Goal: Task Accomplishment & Management: Use online tool/utility

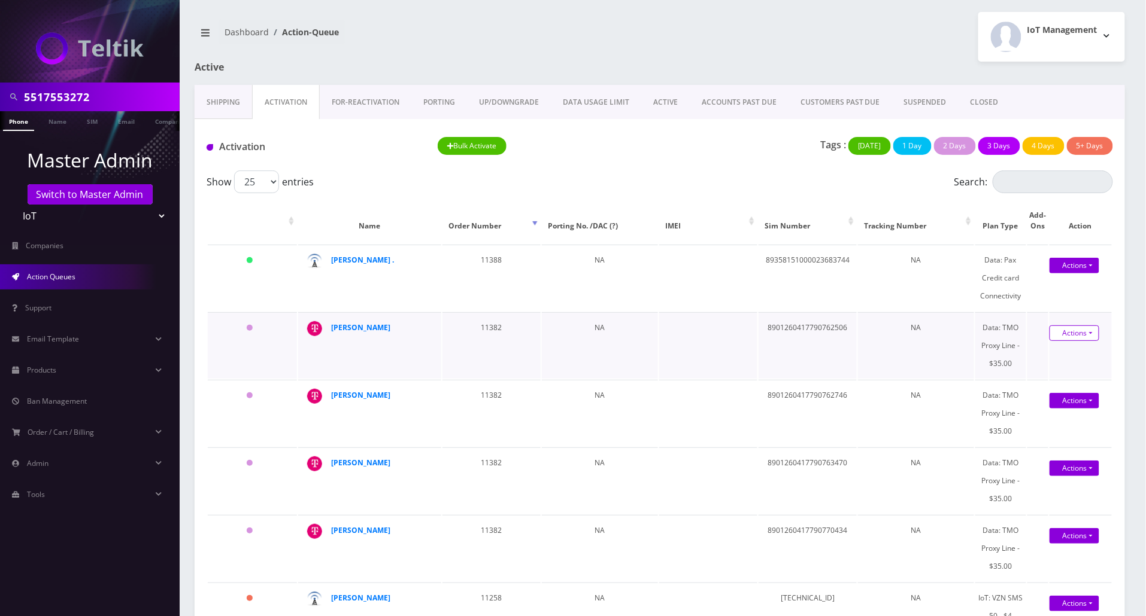
drag, startPoint x: 1071, startPoint y: 330, endPoint x: 1087, endPoint y: 336, distance: 17.2
click at [1073, 330] on link "Actions" at bounding box center [1074, 334] width 50 height 16
click at [1059, 357] on link "Activate" at bounding box center [1074, 356] width 96 height 18
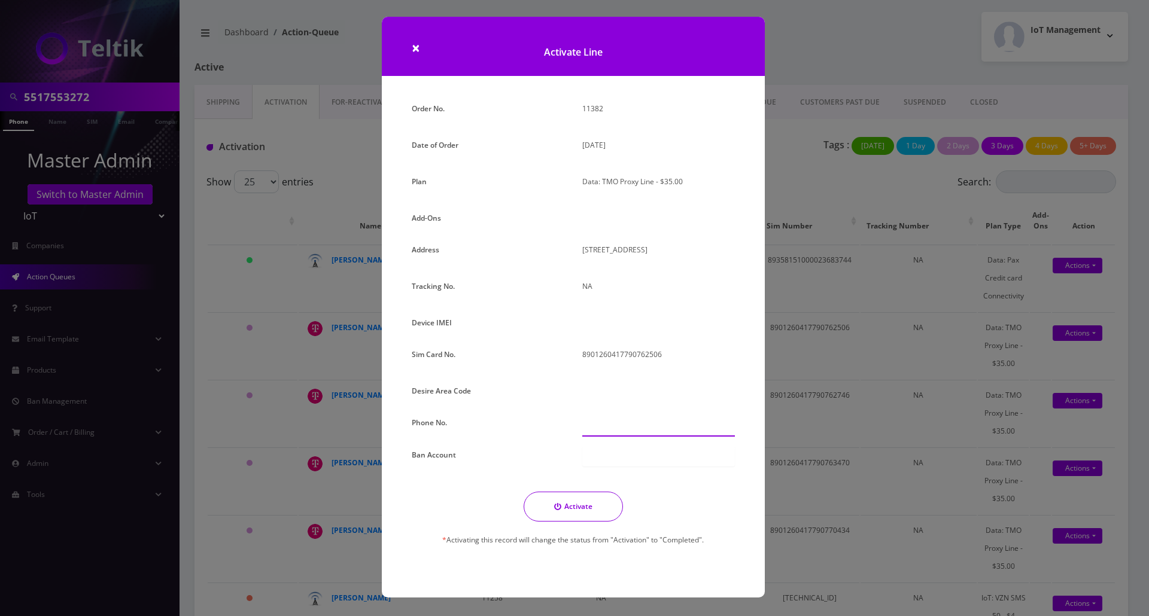
click at [627, 421] on input "text" at bounding box center [658, 425] width 153 height 23
paste input "[PHONE_NUMBER]"
type input "[PHONE_NUMBER]"
click at [580, 503] on button "Activate" at bounding box center [573, 507] width 99 height 30
click at [570, 513] on button "Activate" at bounding box center [573, 507] width 99 height 30
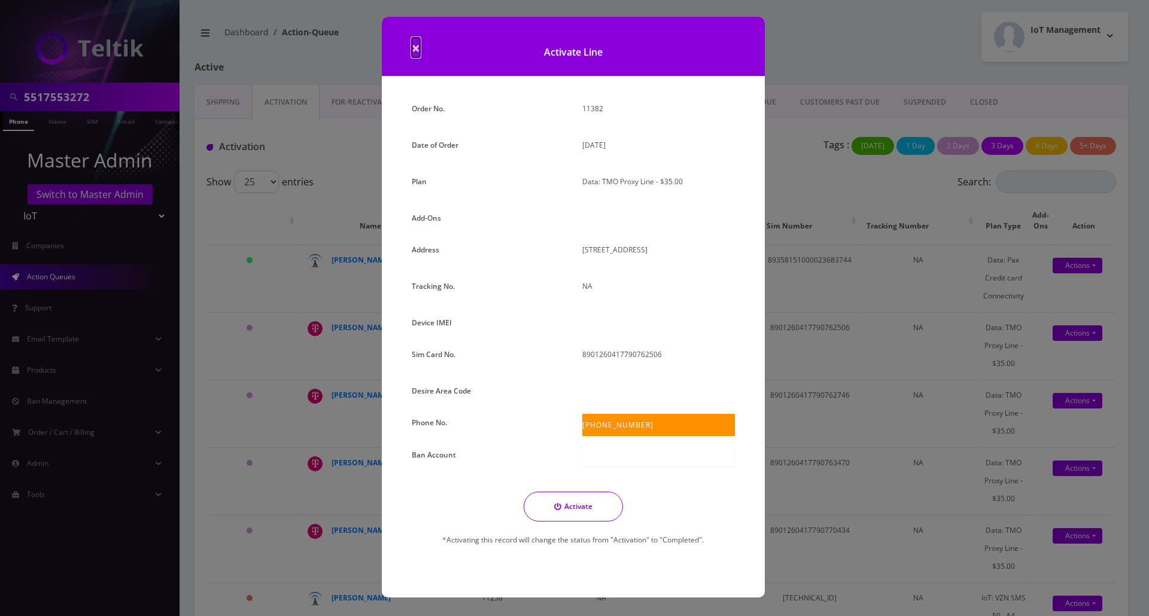
click at [414, 47] on span "×" at bounding box center [416, 48] width 8 height 20
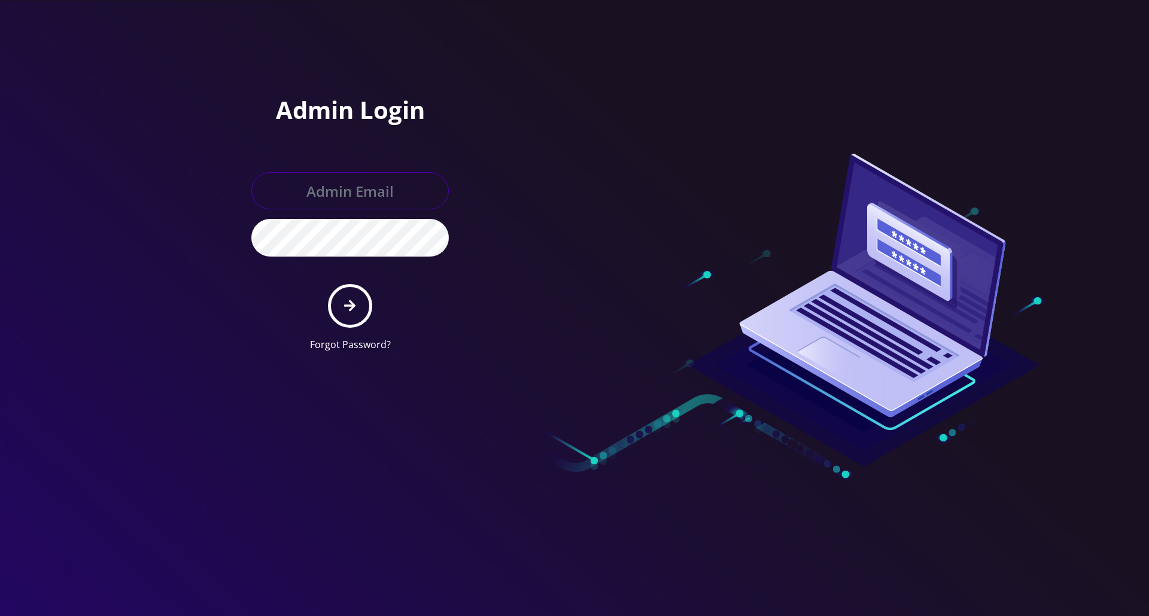
type input "jay@teltik.com"
click at [350, 299] on icon "submit" at bounding box center [349, 305] width 11 height 13
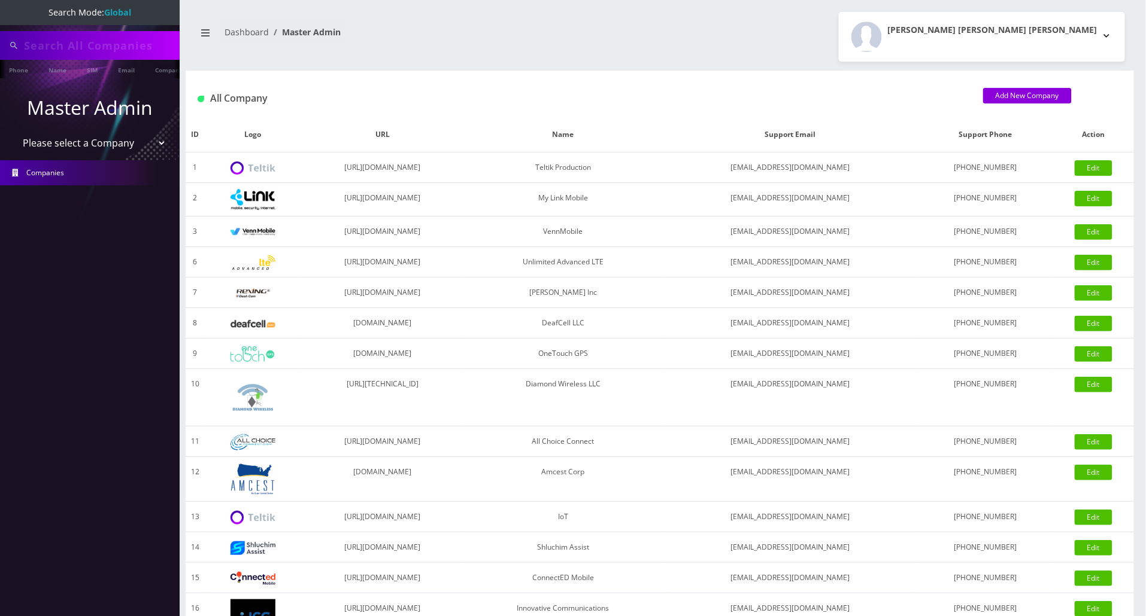
type input "5517553272"
click at [86, 144] on select "Please select a Company Teltik Production My Link Mobile VennMobile Unlimited A…" at bounding box center [90, 144] width 153 height 23
select select "13"
click at [14, 133] on select "Please select a Company Teltik Production My Link Mobile VennMobile Unlimited A…" at bounding box center [90, 144] width 153 height 23
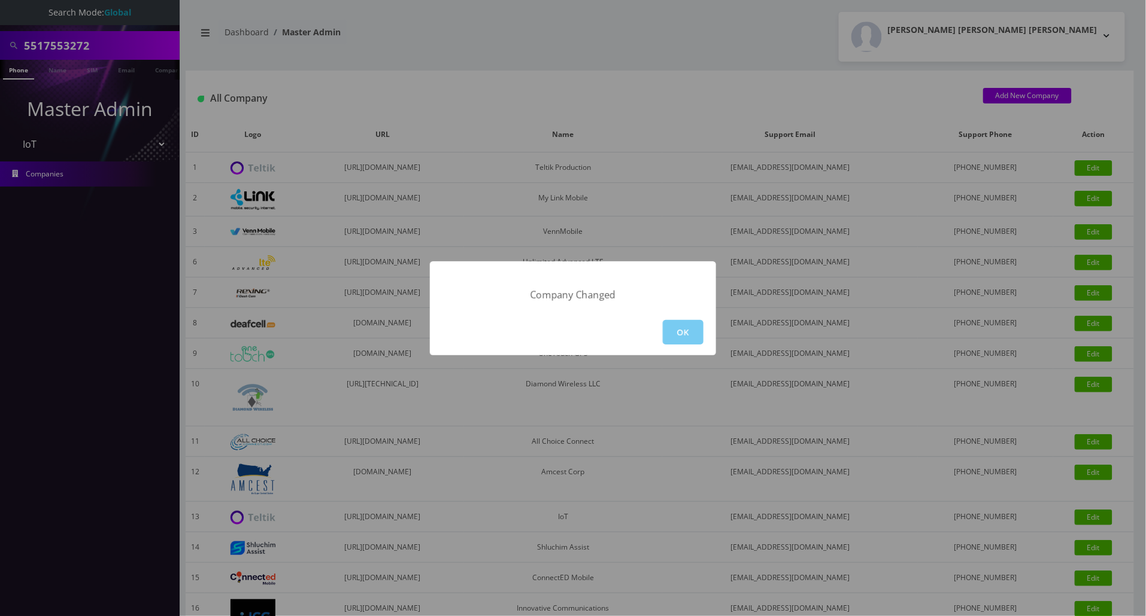
click at [685, 327] on button "OK" at bounding box center [683, 332] width 41 height 25
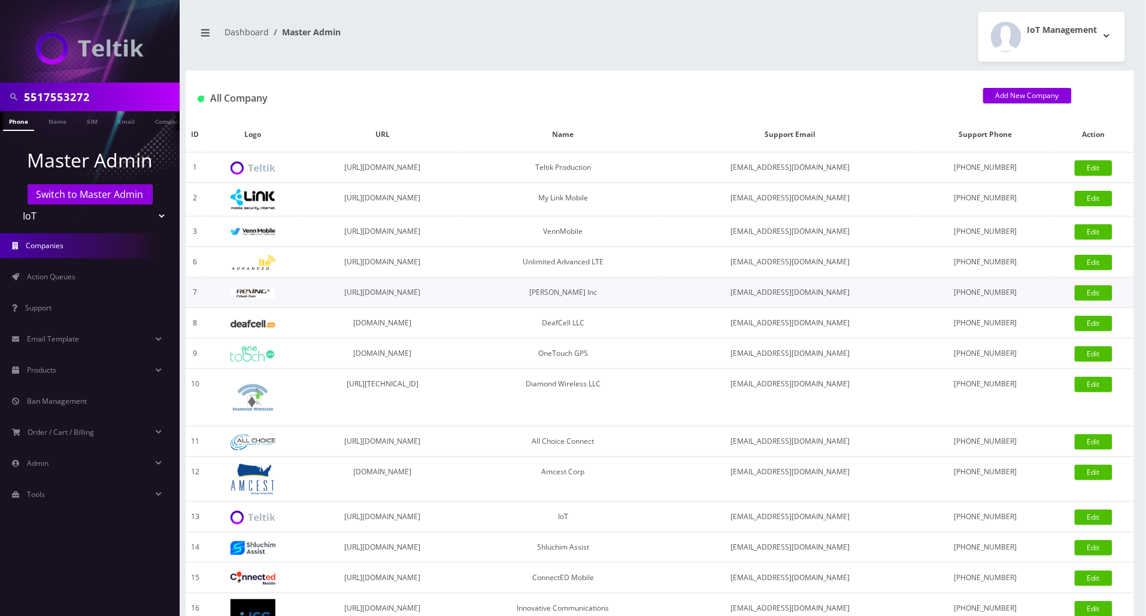
drag, startPoint x: 45, startPoint y: 283, endPoint x: 585, endPoint y: 285, distance: 539.3
click at [46, 283] on link "Action Queues" at bounding box center [90, 277] width 180 height 25
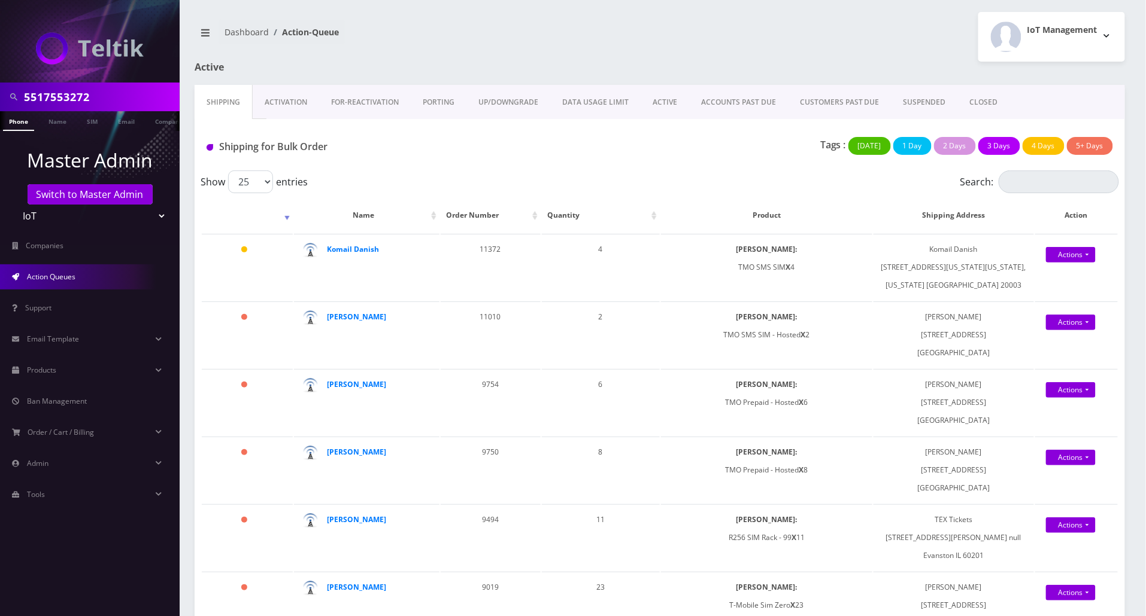
click at [305, 110] on link "Activation" at bounding box center [286, 102] width 66 height 35
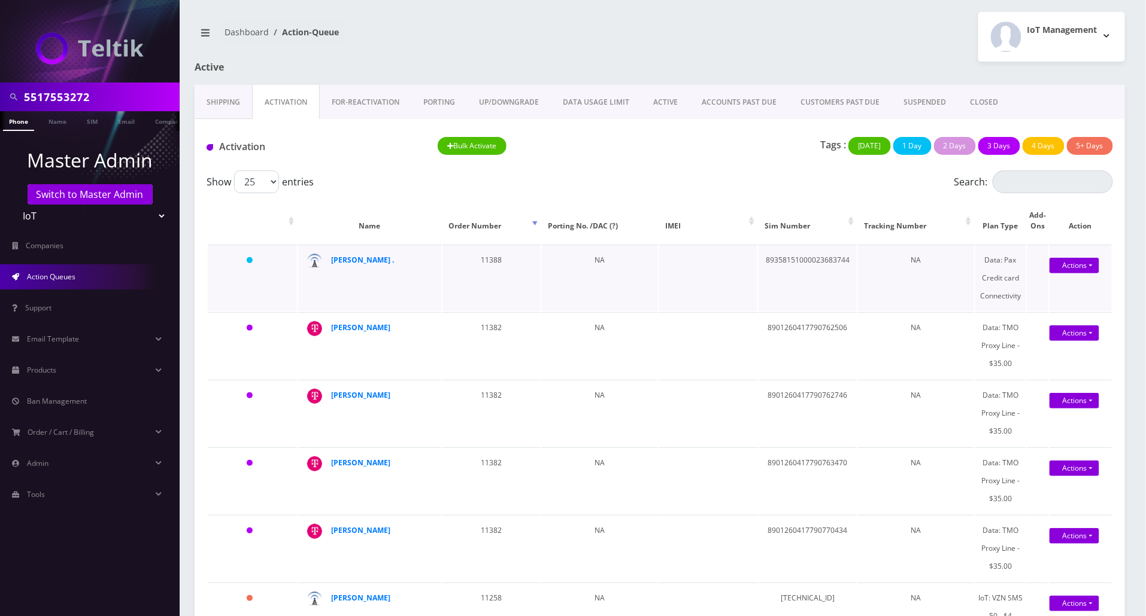
click at [651, 290] on td "NA" at bounding box center [600, 278] width 116 height 66
click at [1071, 537] on link "Actions" at bounding box center [1074, 537] width 50 height 16
click at [1045, 560] on link "Activate" at bounding box center [1074, 558] width 96 height 18
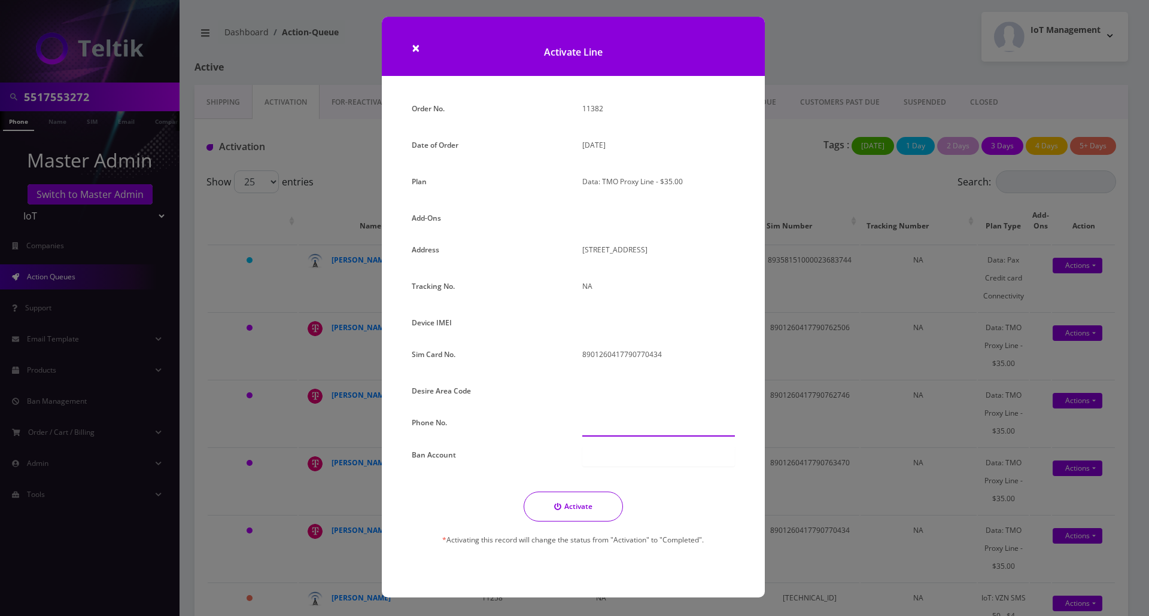
click at [608, 417] on input "text" at bounding box center [658, 425] width 153 height 23
paste input "203-954-5752"
drag, startPoint x: 587, startPoint y: 504, endPoint x: 1147, endPoint y: 531, distance: 560.9
click at [587, 504] on button "Activate" at bounding box center [573, 507] width 99 height 30
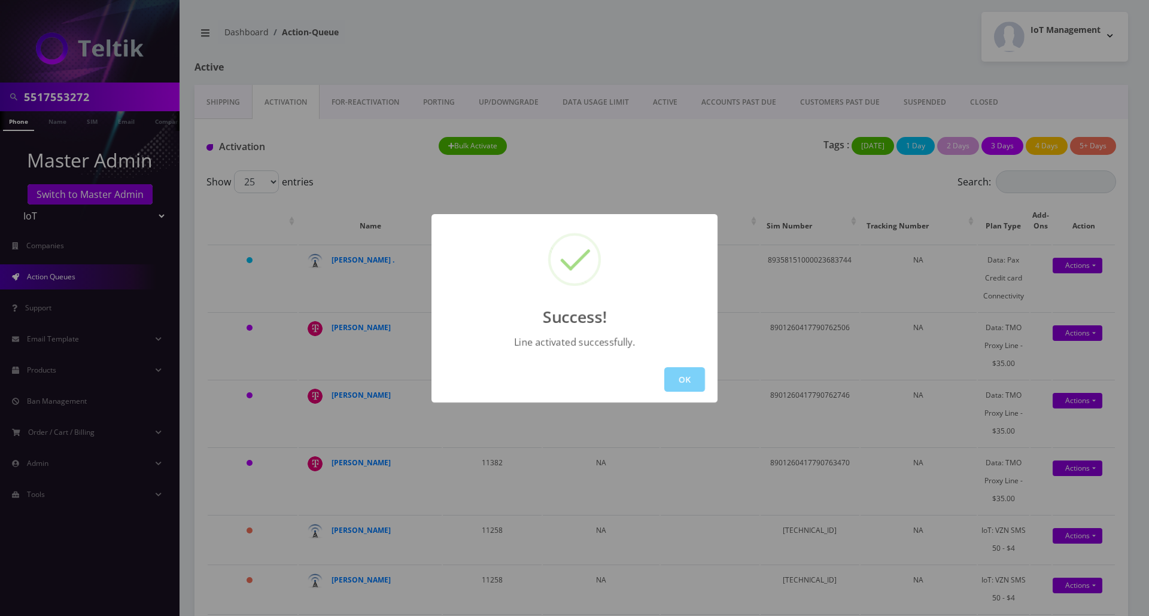
click at [664, 159] on div "Success! Line activated successfully. OK" at bounding box center [574, 308] width 1149 height 616
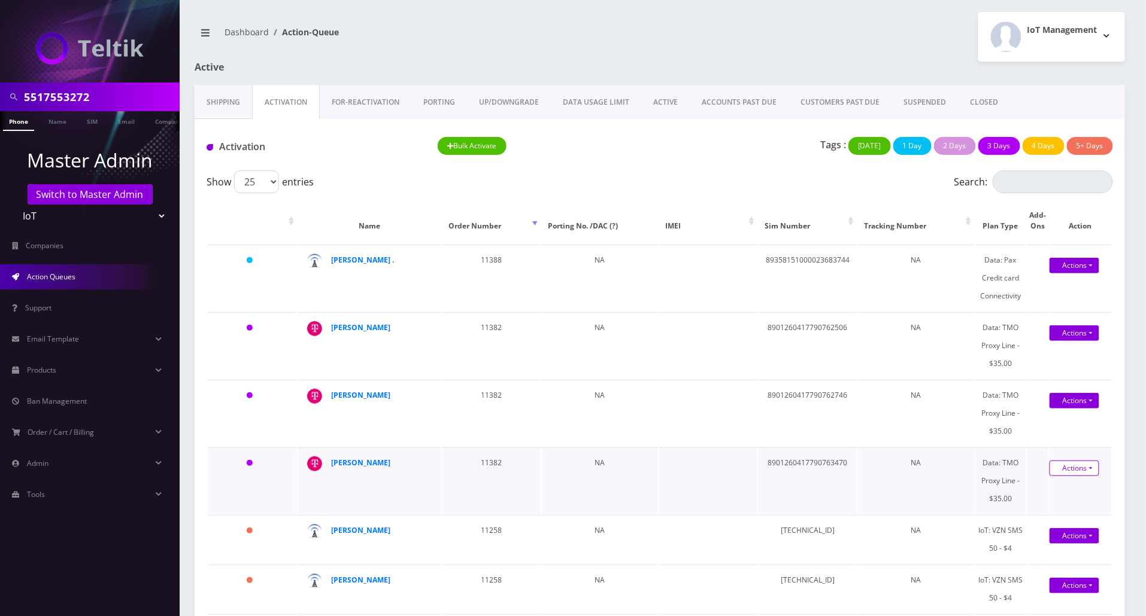
click at [1062, 470] on link "Actions" at bounding box center [1074, 469] width 50 height 16
click at [1052, 489] on link "Activate" at bounding box center [1074, 491] width 96 height 18
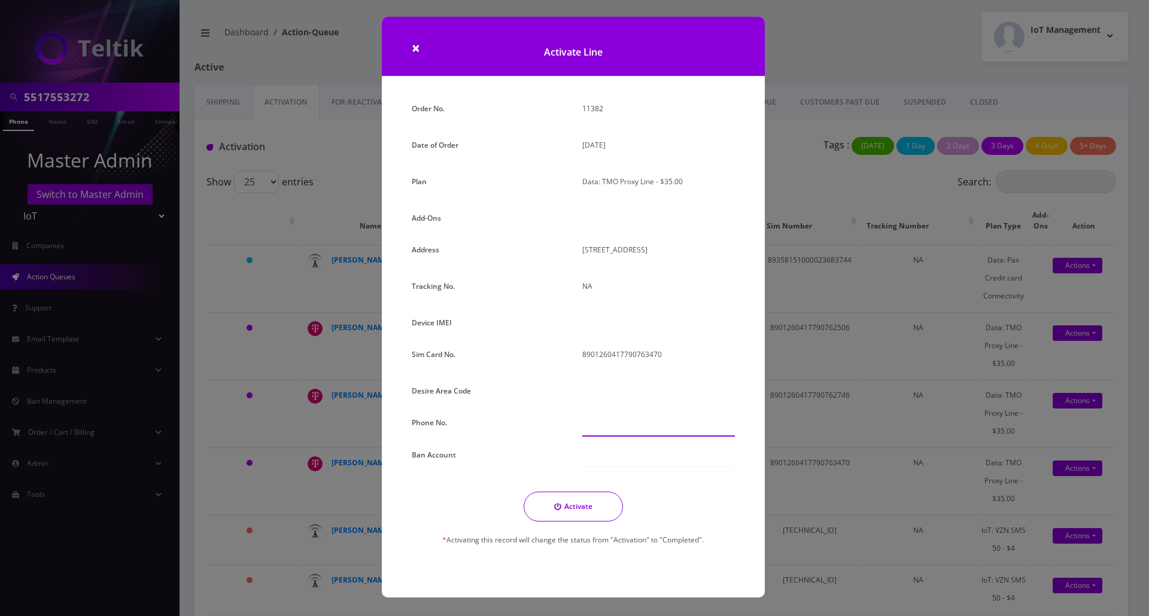
click at [657, 436] on div at bounding box center [658, 425] width 171 height 23
paste input "203-954-5366"
type input "203-954-5366"
click at [587, 510] on button "Activate" at bounding box center [573, 507] width 99 height 30
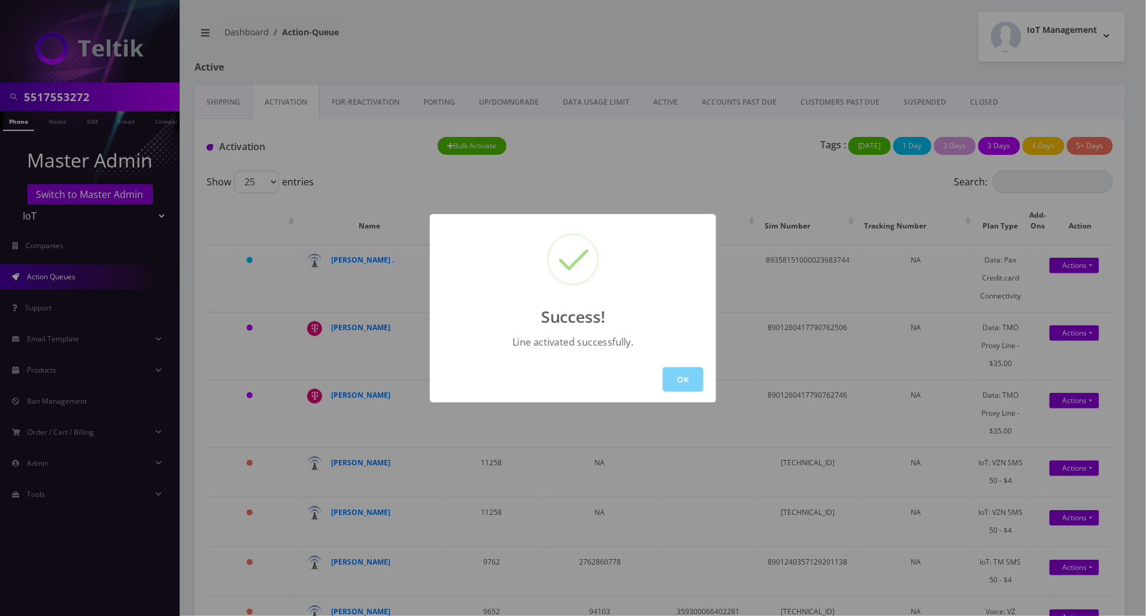
click at [685, 156] on div "Success! Line activated successfully. OK" at bounding box center [573, 308] width 1146 height 616
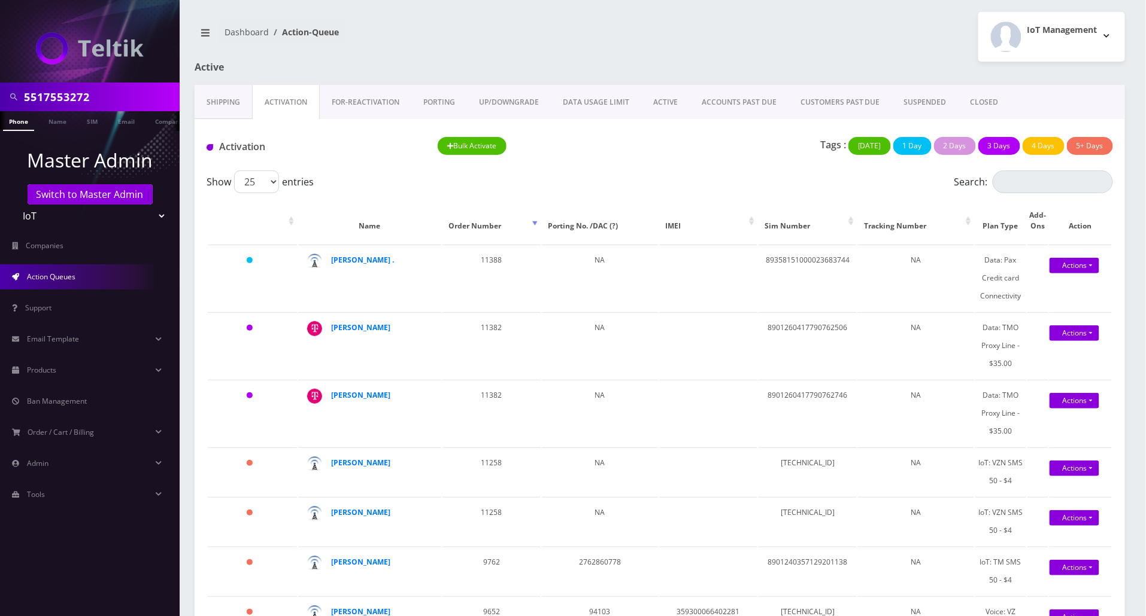
click at [685, 154] on div "Tags : Today 1 Day 2 Days 3 Days 4 Days 5+ Days" at bounding box center [891, 149] width 462 height 25
click at [1064, 402] on link "Actions" at bounding box center [1074, 401] width 50 height 16
click at [1057, 418] on link "Activate" at bounding box center [1074, 423] width 96 height 18
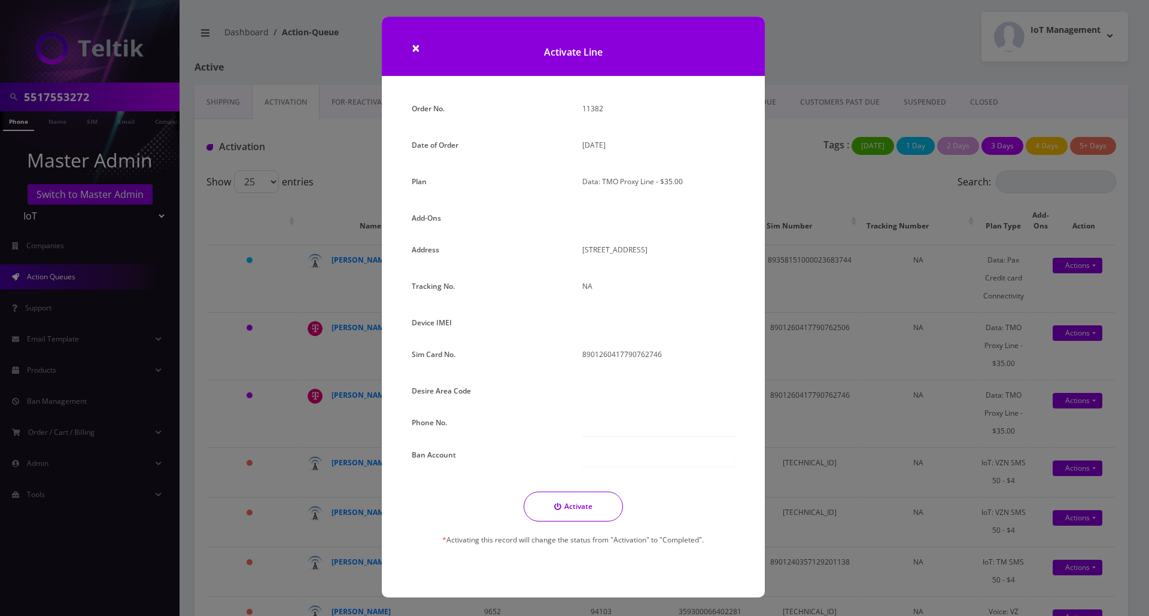
drag, startPoint x: 573, startPoint y: 419, endPoint x: 581, endPoint y: 424, distance: 9.5
click at [573, 419] on div at bounding box center [658, 425] width 171 height 23
drag, startPoint x: 581, startPoint y: 424, endPoint x: 596, endPoint y: 425, distance: 15.6
click at [582, 424] on div at bounding box center [658, 425] width 171 height 23
click at [596, 425] on input "text" at bounding box center [658, 425] width 153 height 23
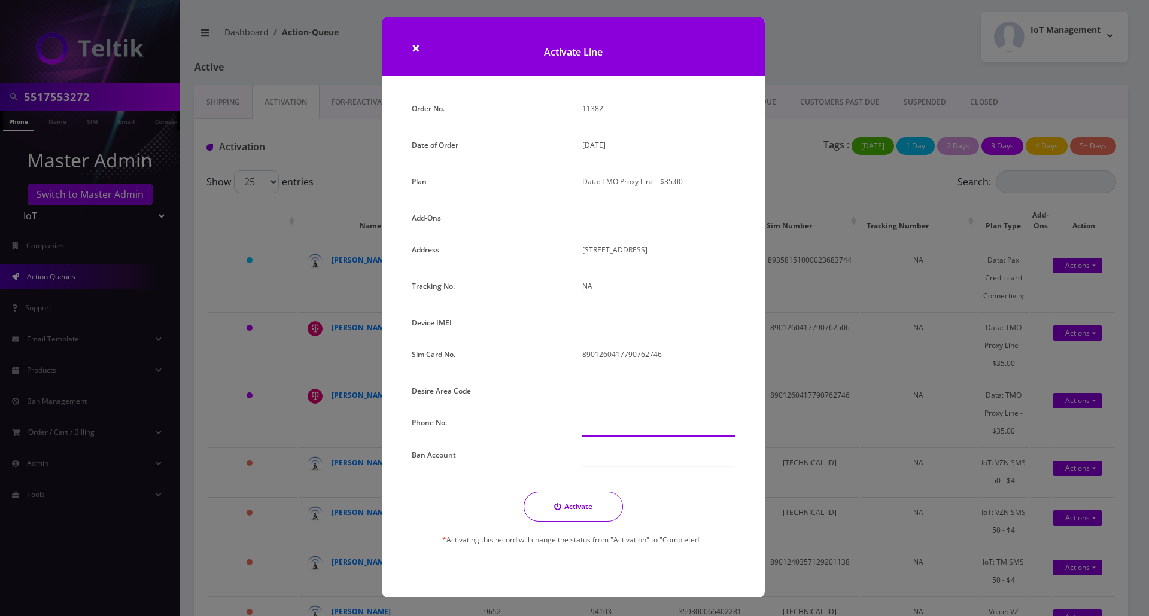
paste input "203-996-8698"
type input "203-996-8698"
click at [580, 505] on button "Activate" at bounding box center [573, 507] width 99 height 30
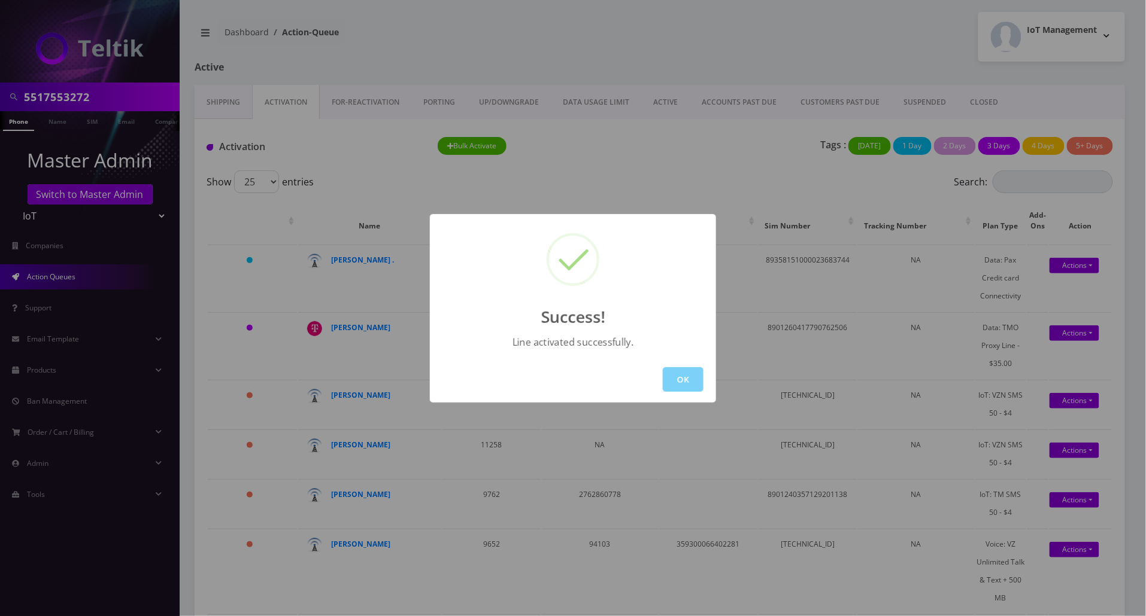
click at [693, 165] on div "Success! Line activated successfully. OK" at bounding box center [573, 308] width 1146 height 616
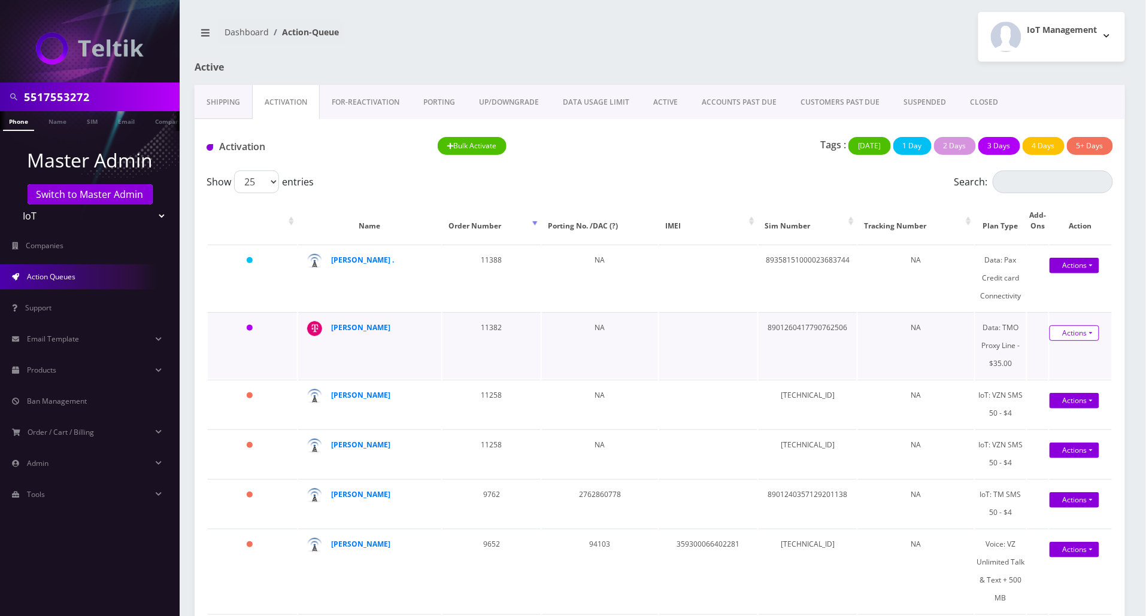
click at [1067, 332] on link "Actions" at bounding box center [1074, 334] width 50 height 16
click at [1054, 350] on link "Activate" at bounding box center [1074, 356] width 96 height 18
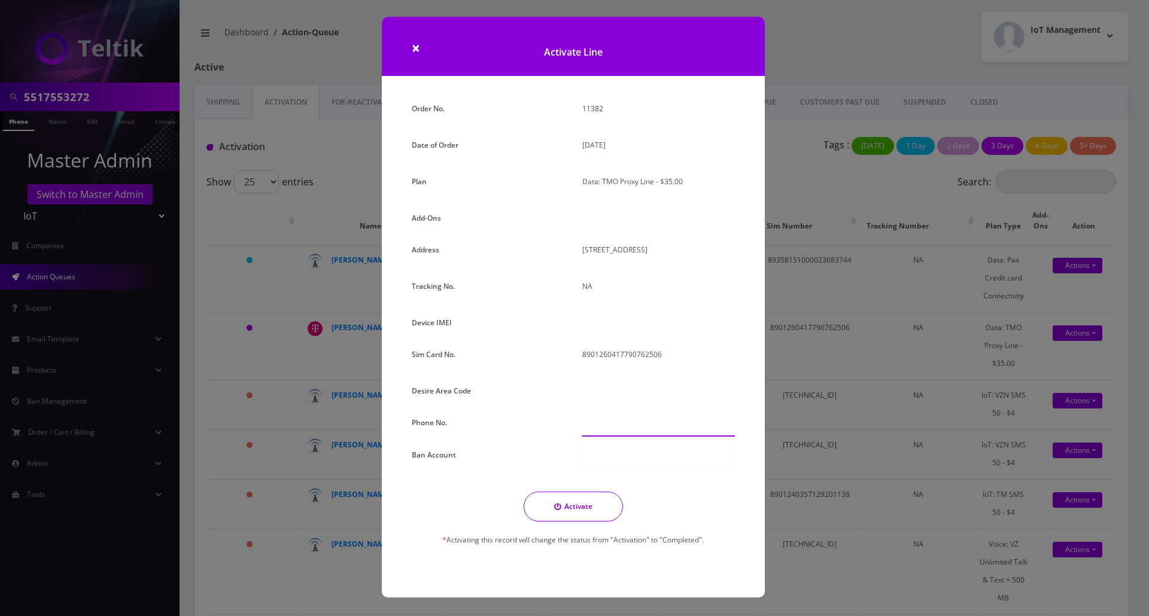
click at [600, 424] on input "text" at bounding box center [658, 425] width 153 height 23
paste input "[PHONE_NUMBER]"
type input "[PHONE_NUMBER]"
click at [571, 508] on button "Activate" at bounding box center [573, 507] width 99 height 30
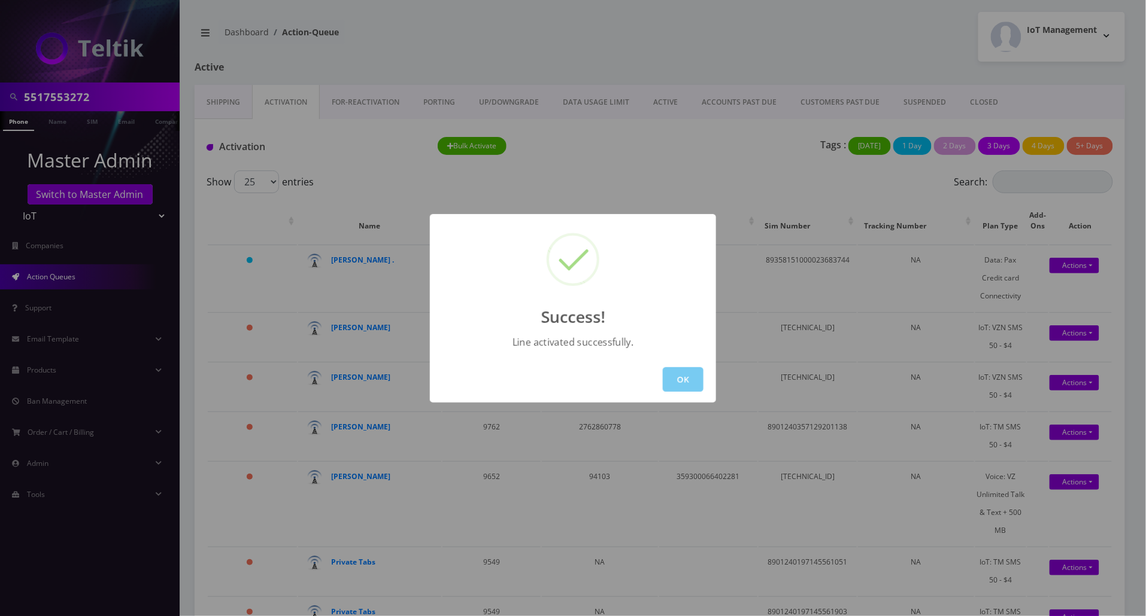
click at [688, 381] on button "OK" at bounding box center [683, 379] width 41 height 25
